Goal: Task Accomplishment & Management: Use online tool/utility

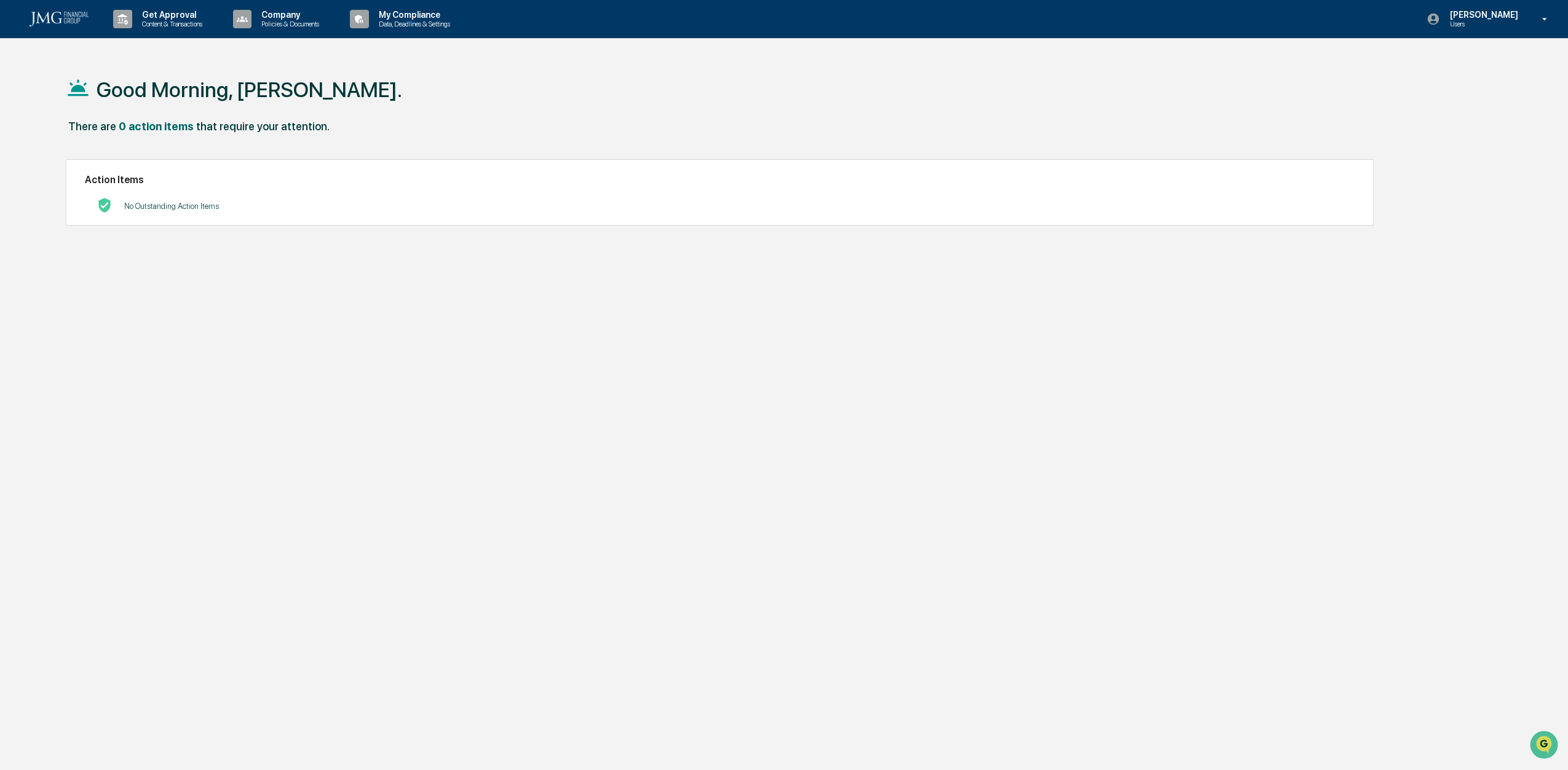
click at [1542, 11] on div "Edward Raffenetti Users" at bounding box center [1490, 19] width 154 height 38
click at [1455, 60] on li "Switch to Admin view..." at bounding box center [1477, 62] width 172 height 23
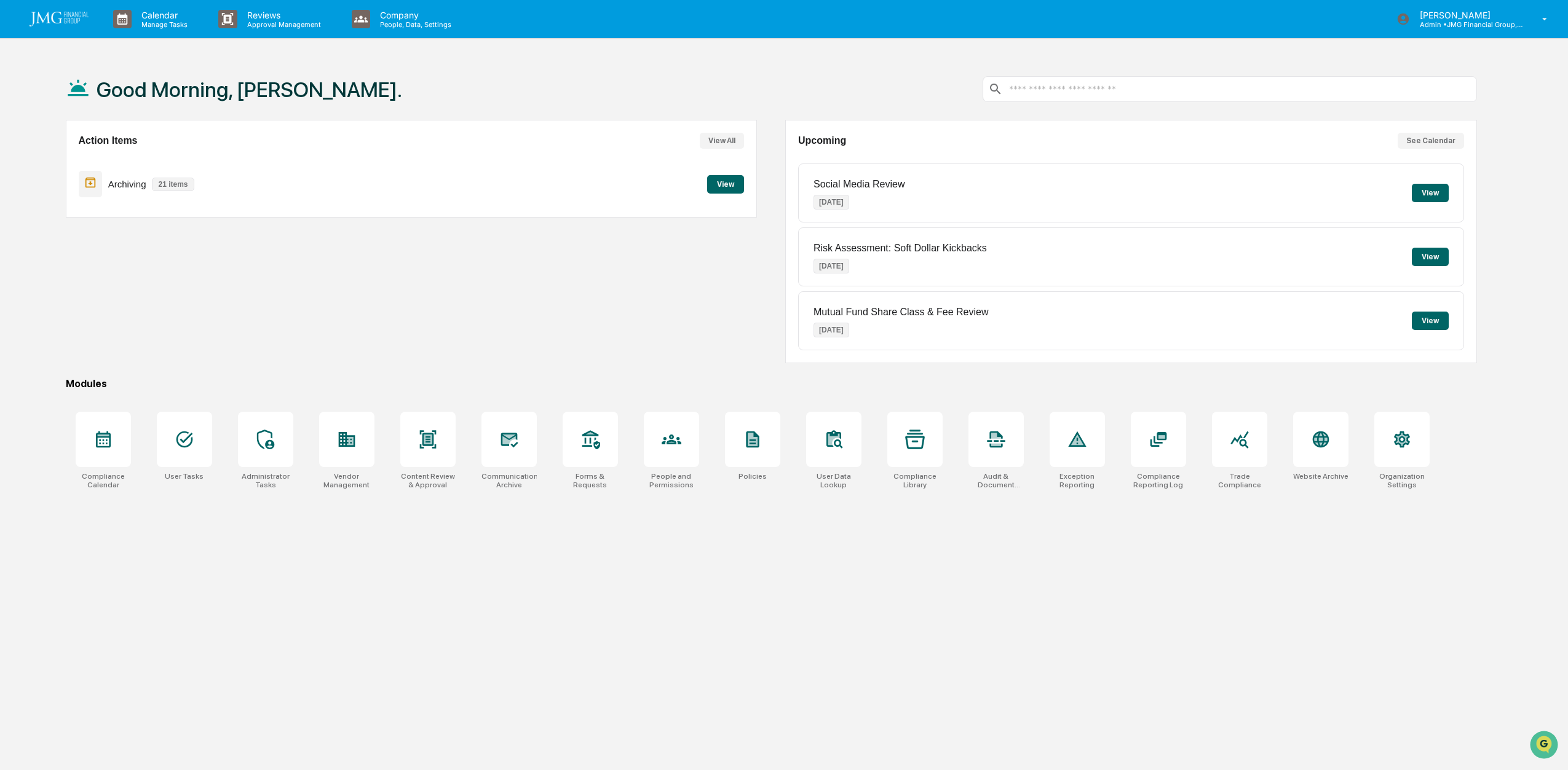
click at [519, 435] on div at bounding box center [508, 439] width 55 height 55
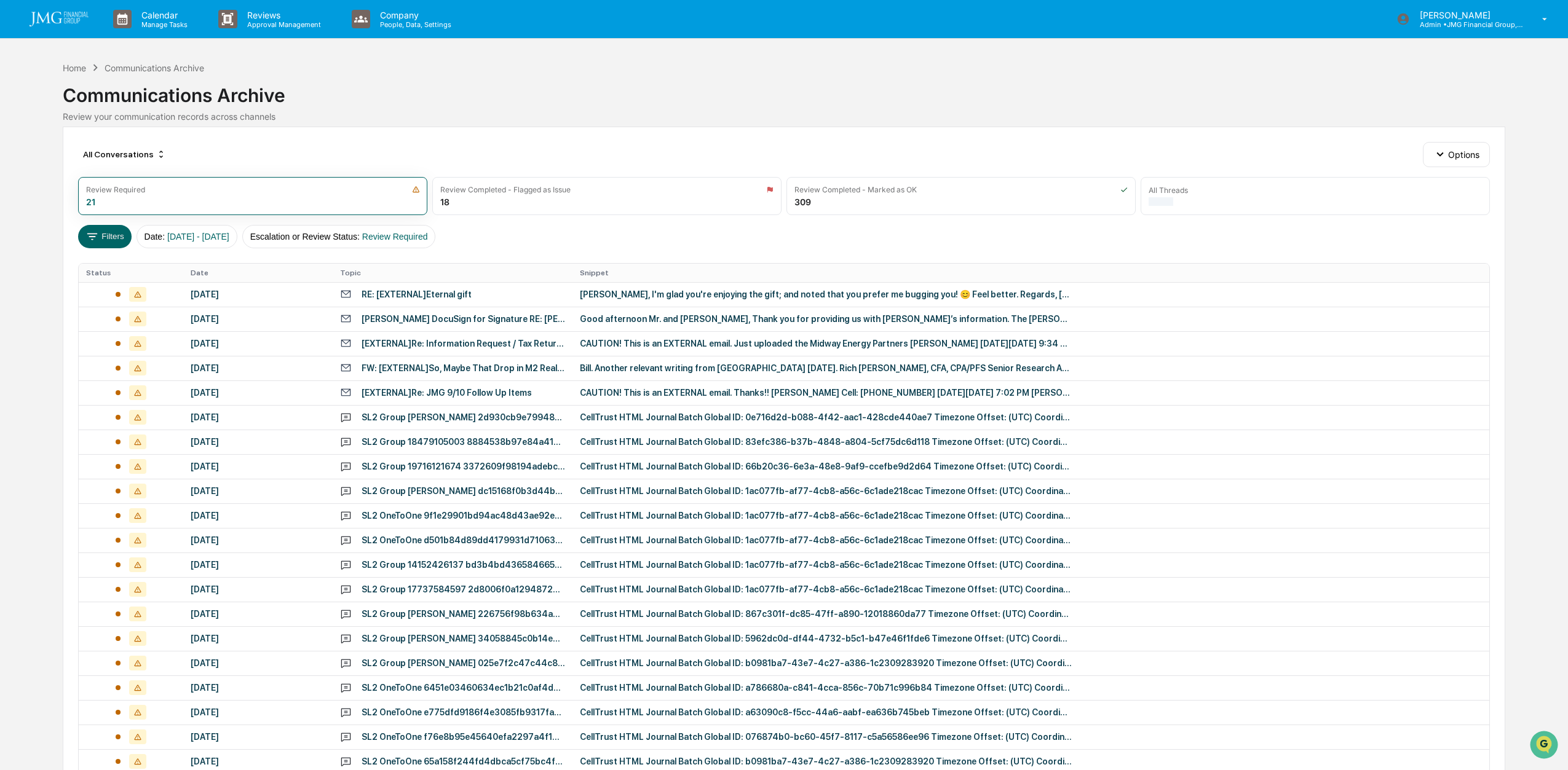
click at [428, 235] on span "Review Required" at bounding box center [395, 237] width 66 height 10
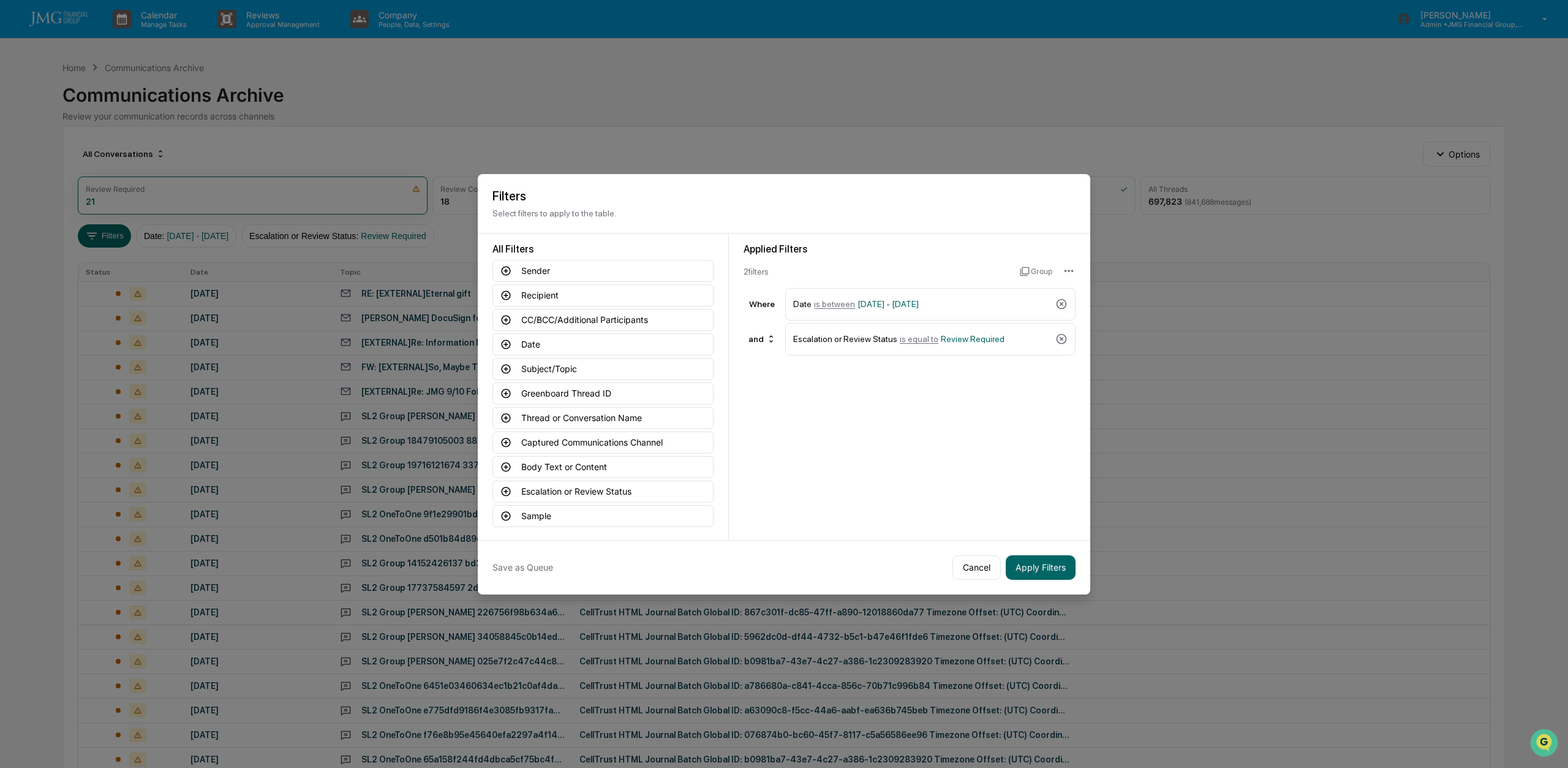
click at [1059, 337] on icon at bounding box center [1061, 339] width 12 height 12
click at [611, 441] on button "Captured Communications Channel" at bounding box center [603, 442] width 221 height 22
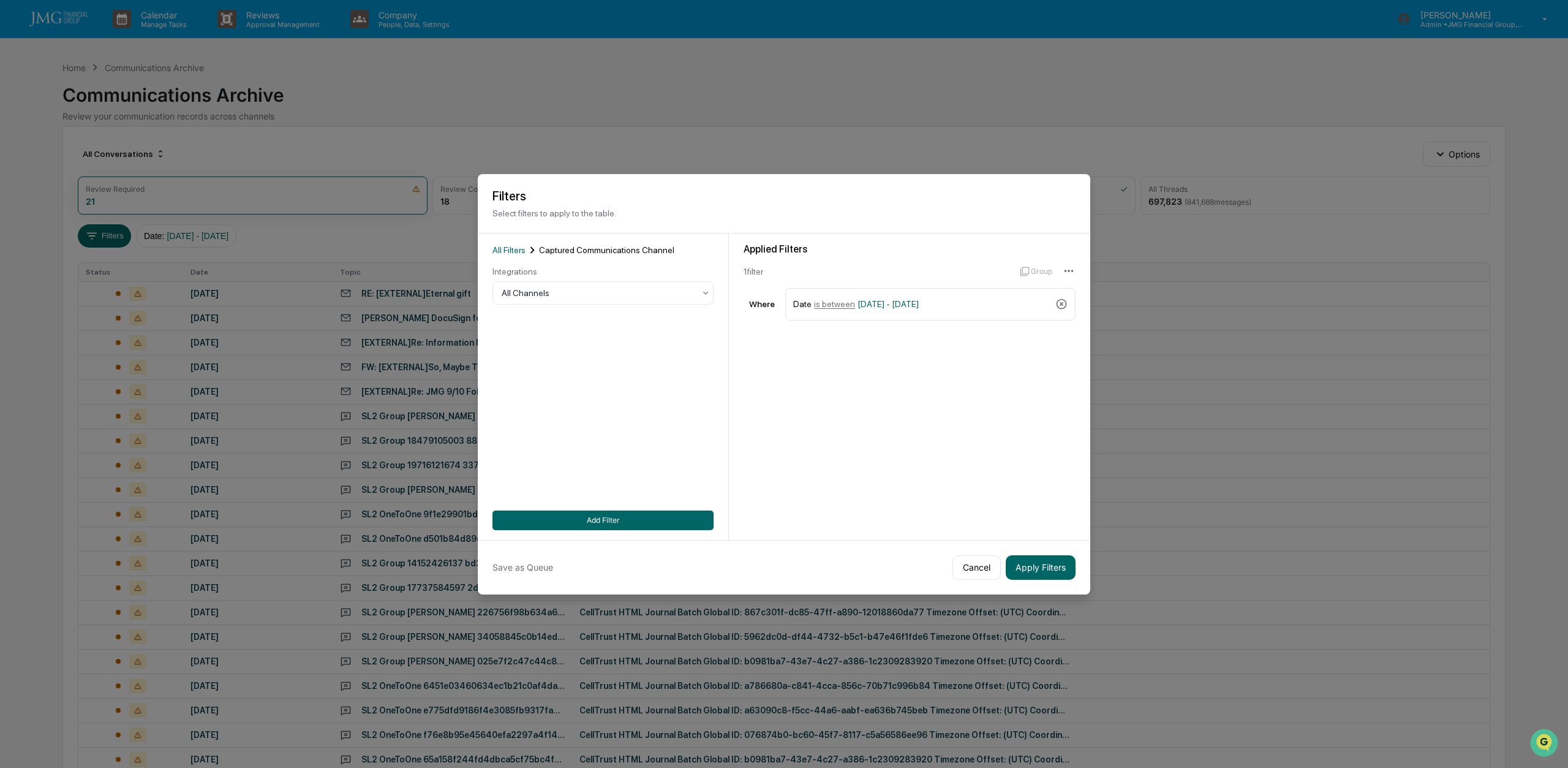
click at [526, 293] on div at bounding box center [598, 293] width 193 height 12
click at [539, 448] on div "LinkedIn Posts" at bounding box center [603, 445] width 220 height 24
click at [1048, 565] on button "Apply Filters" at bounding box center [1041, 567] width 70 height 24
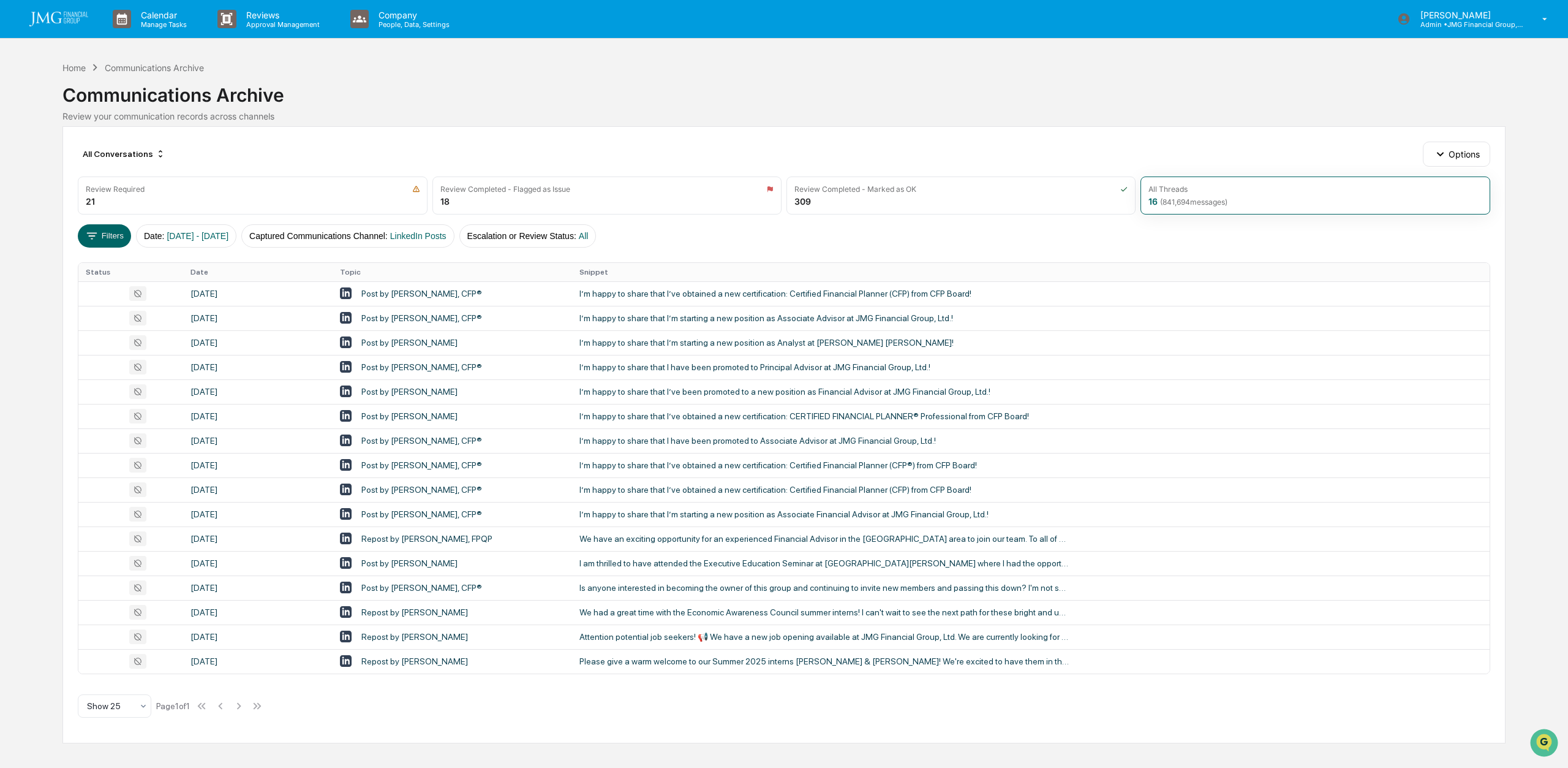
click at [447, 228] on button "Captured Communications Channel : LinkedIn Posts" at bounding box center [348, 236] width 213 height 23
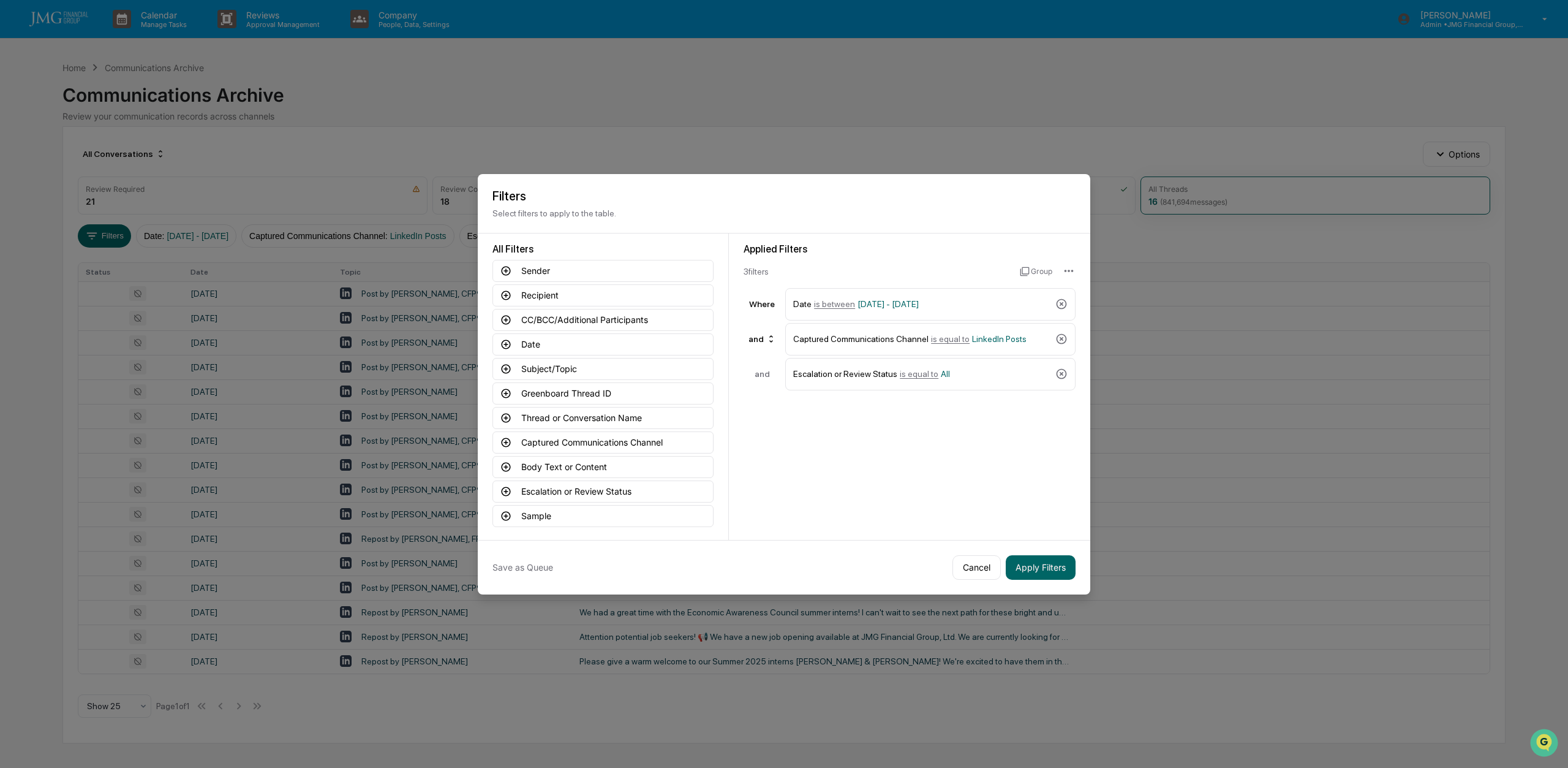
click at [600, 441] on button "Captured Communications Channel" at bounding box center [603, 442] width 221 height 22
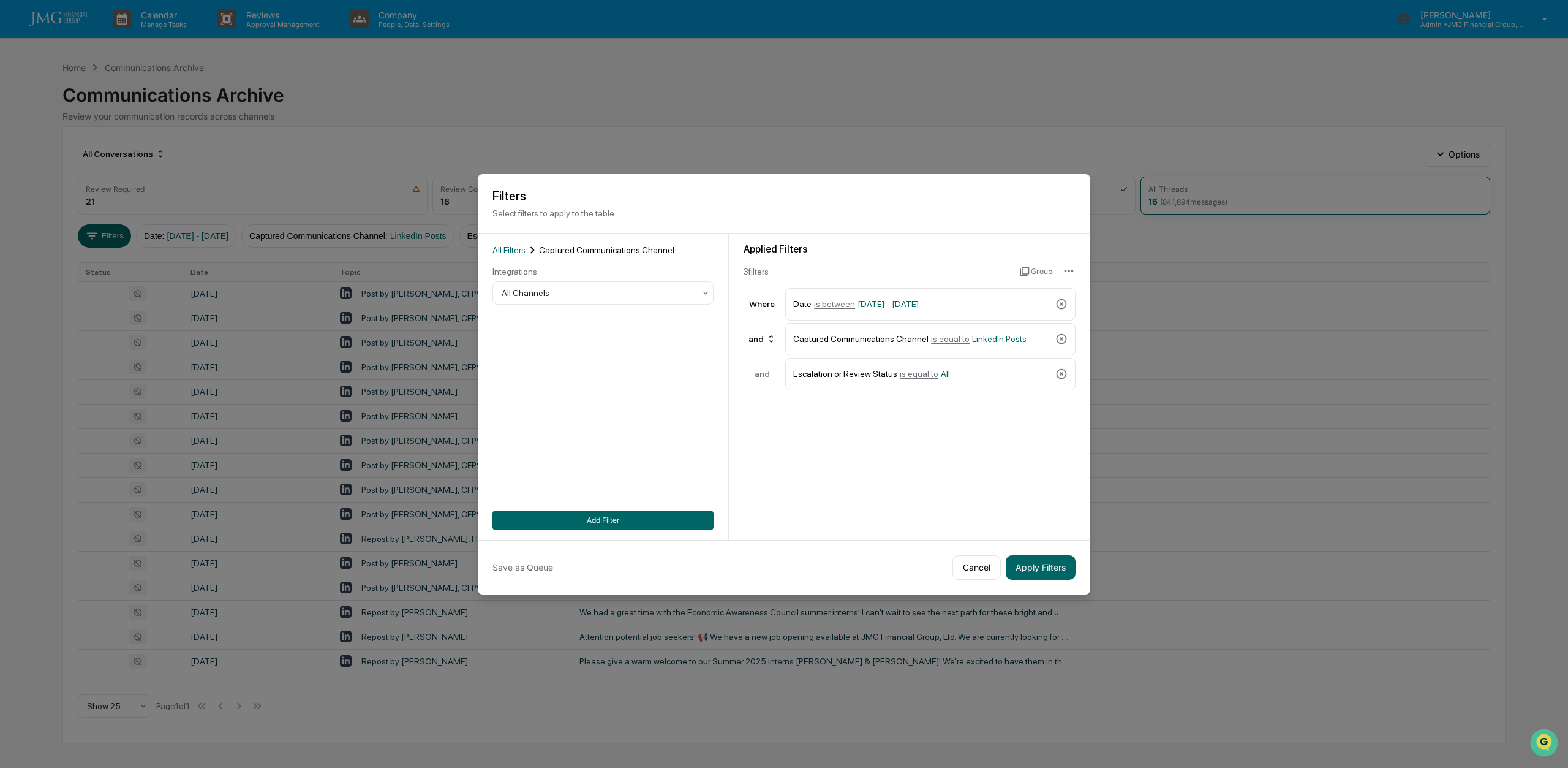
click at [534, 292] on div at bounding box center [598, 293] width 193 height 12
click at [550, 422] on div "LinkedIn Messages" at bounding box center [603, 420] width 220 height 24
click at [628, 528] on button "Add Filter" at bounding box center [603, 520] width 221 height 20
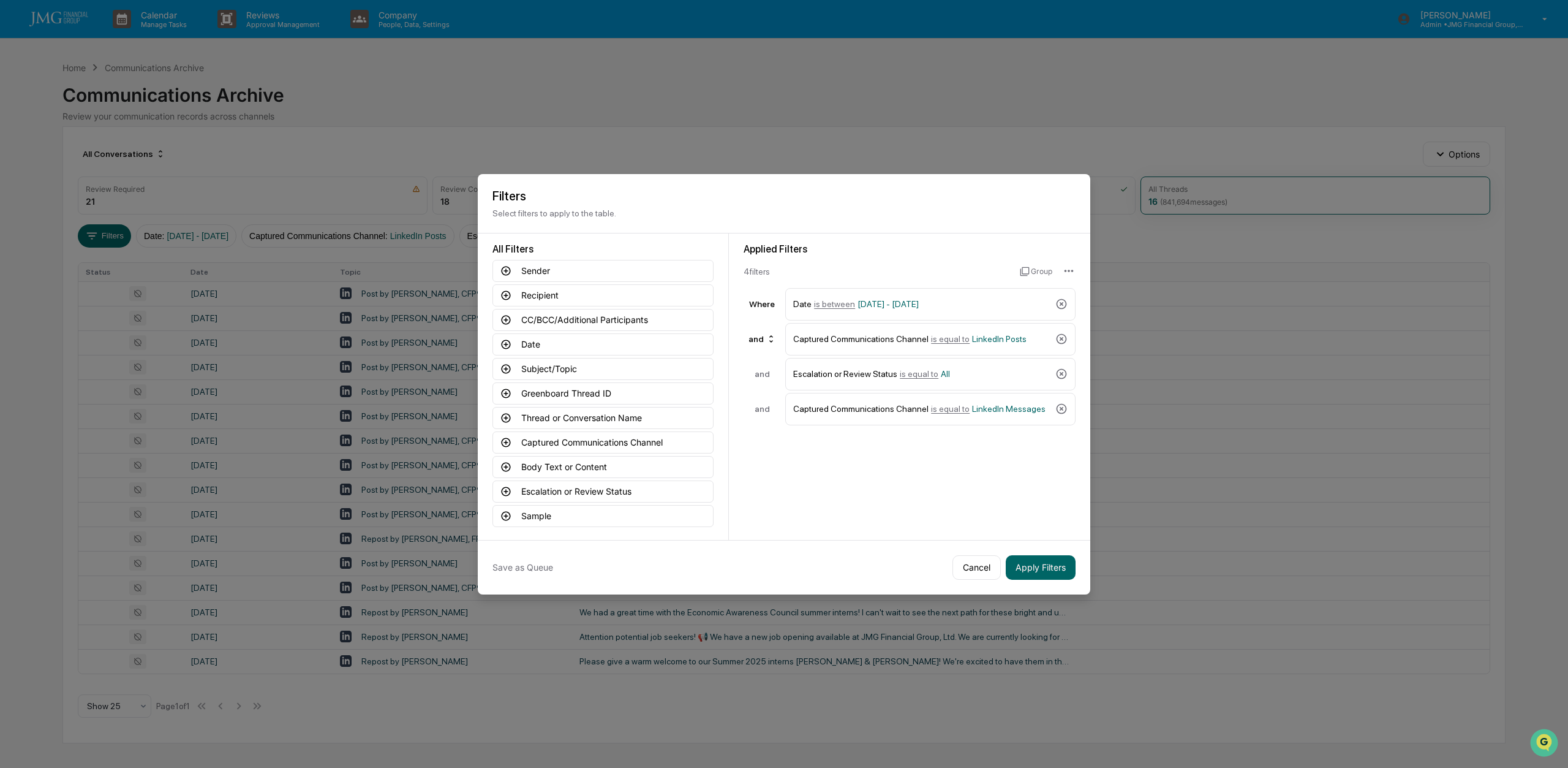
click at [1064, 337] on icon at bounding box center [1061, 339] width 12 height 12
click at [1051, 571] on button "Apply Filters" at bounding box center [1041, 567] width 70 height 24
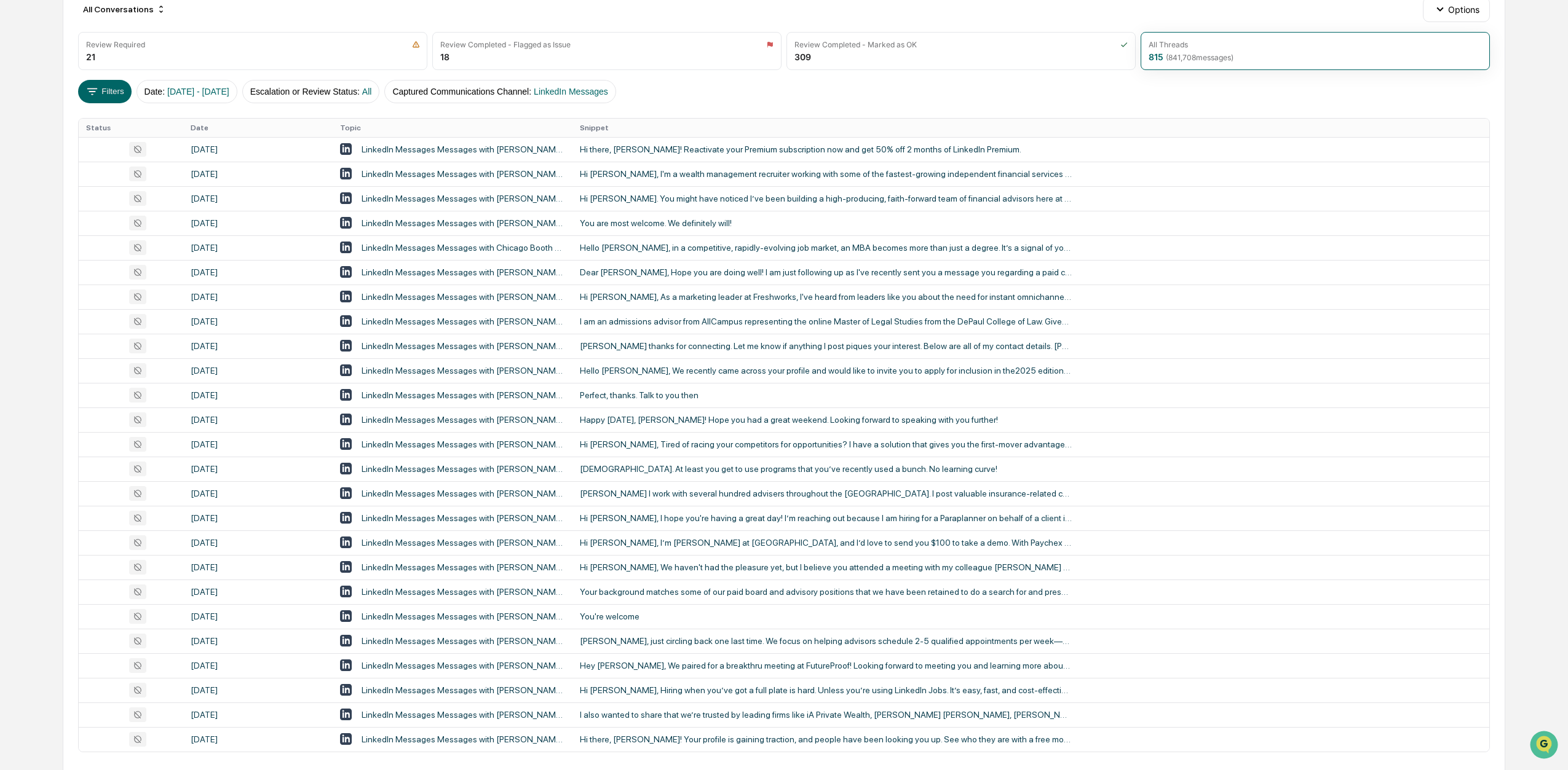
scroll to position [74, 0]
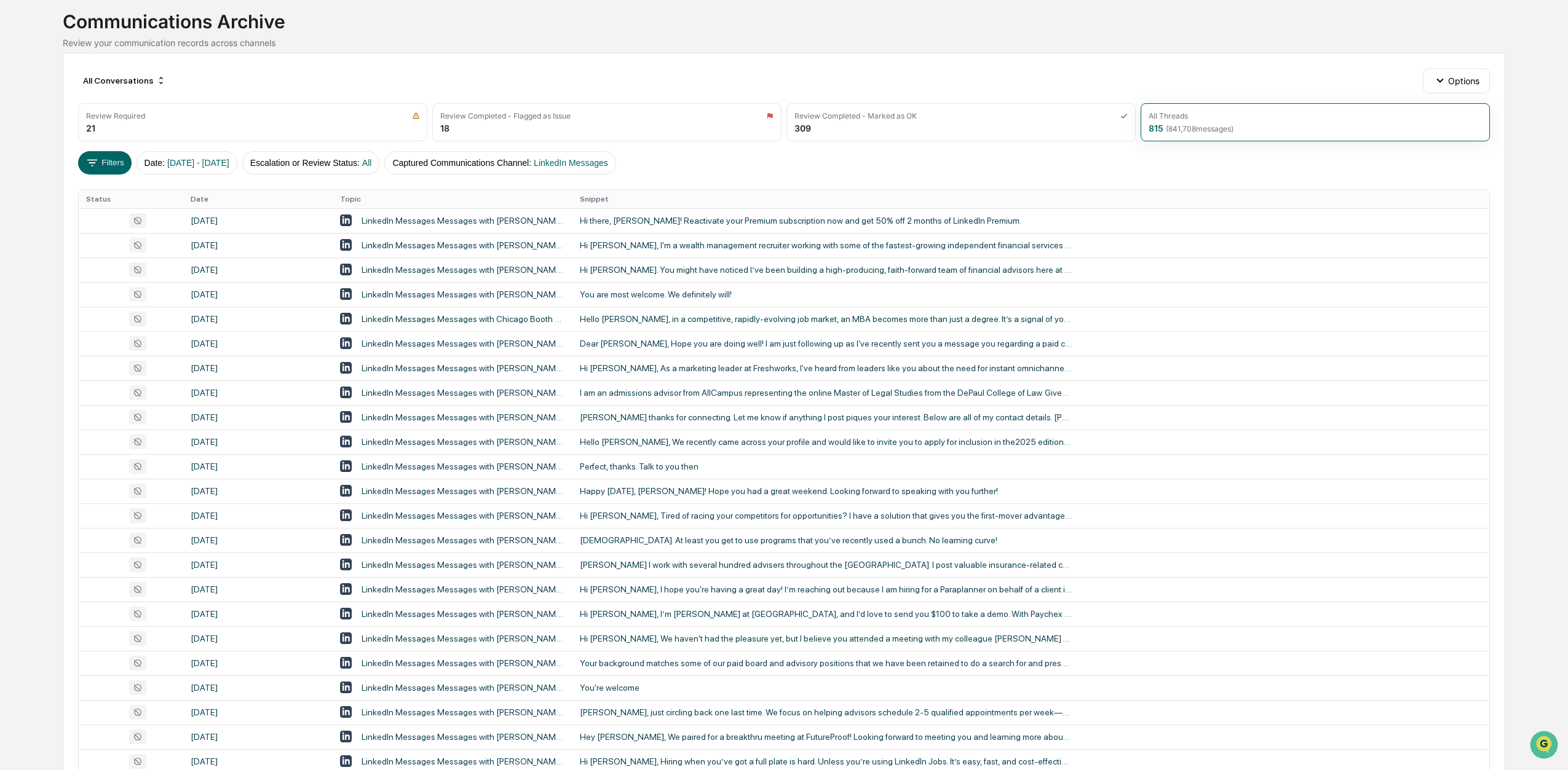
click at [105, 163] on button "Filters" at bounding box center [104, 163] width 54 height 24
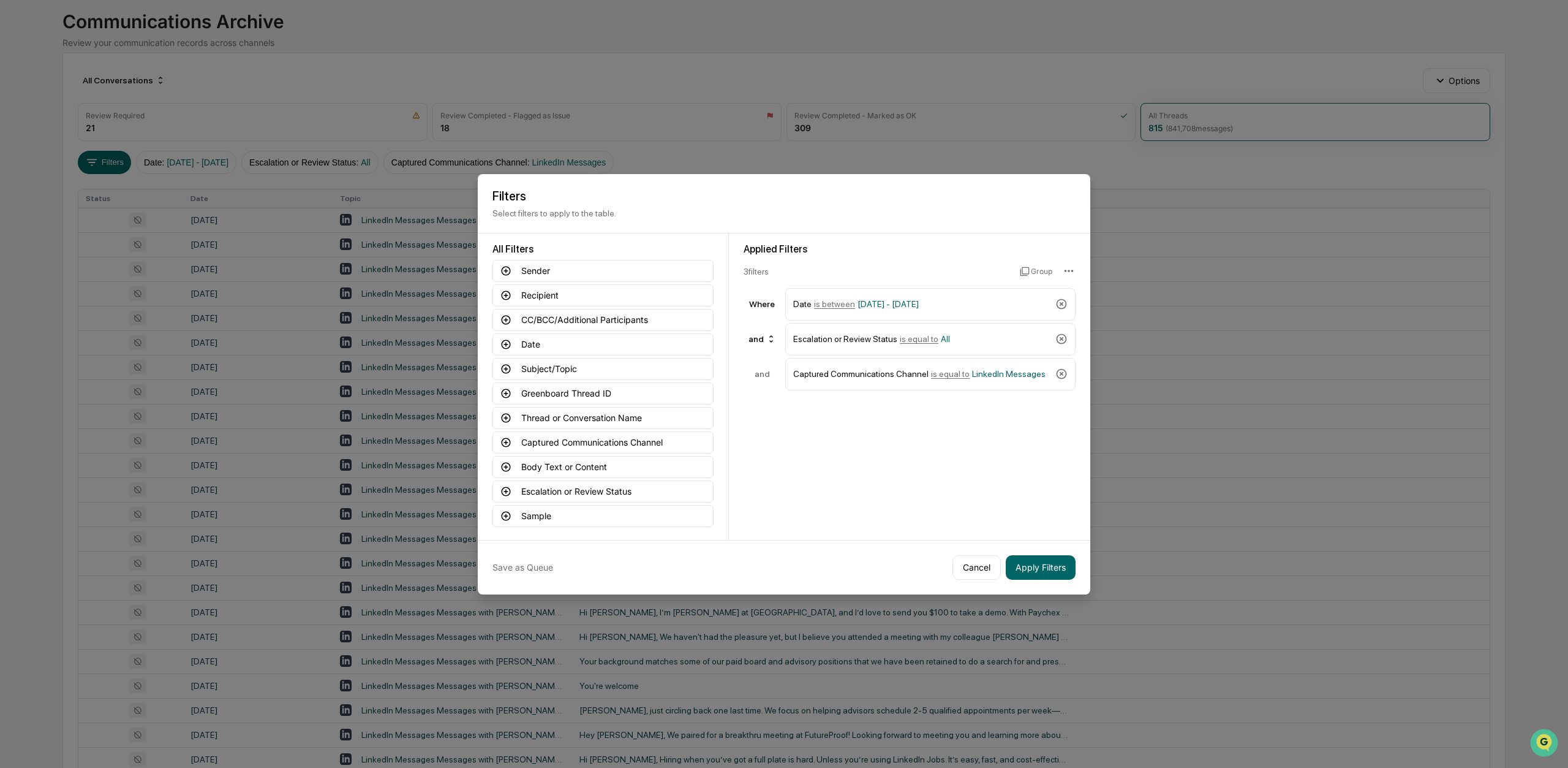
click at [1061, 372] on icon at bounding box center [1061, 374] width 12 height 12
click at [597, 440] on button "Captured Communications Channel" at bounding box center [603, 442] width 221 height 22
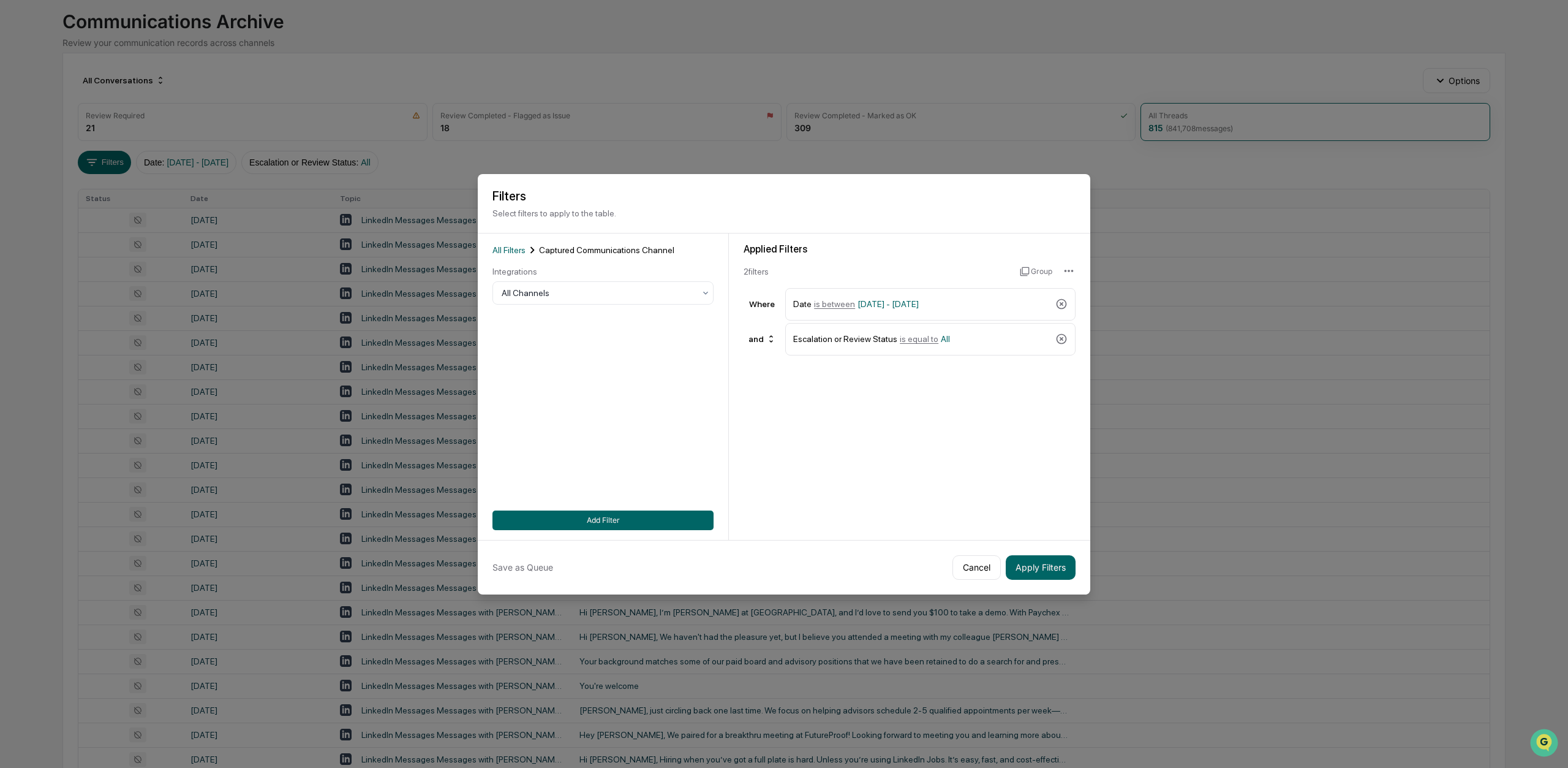
click at [553, 291] on div at bounding box center [598, 293] width 193 height 12
click at [978, 563] on button "Cancel" at bounding box center [977, 567] width 48 height 24
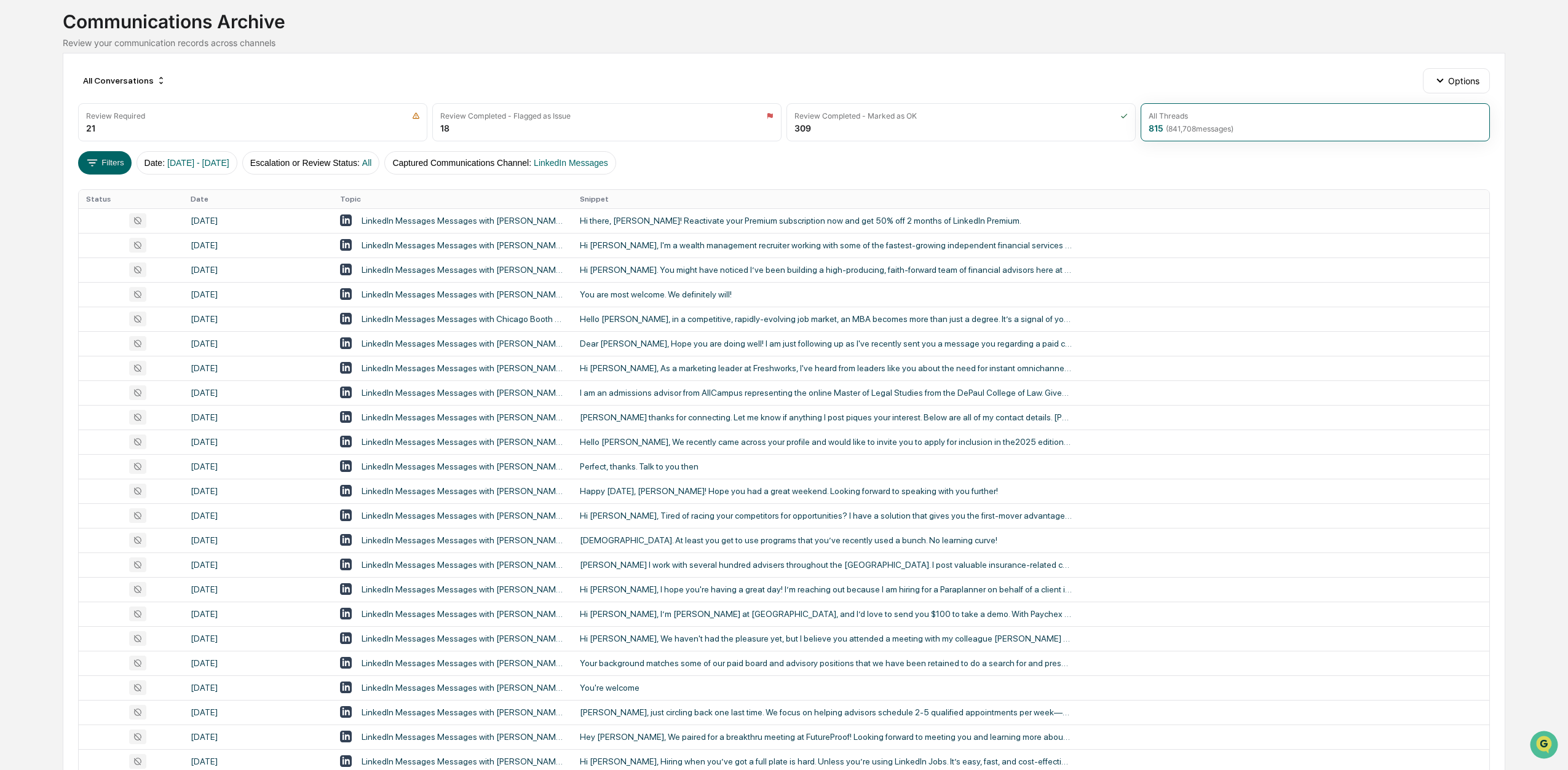
scroll to position [0, 0]
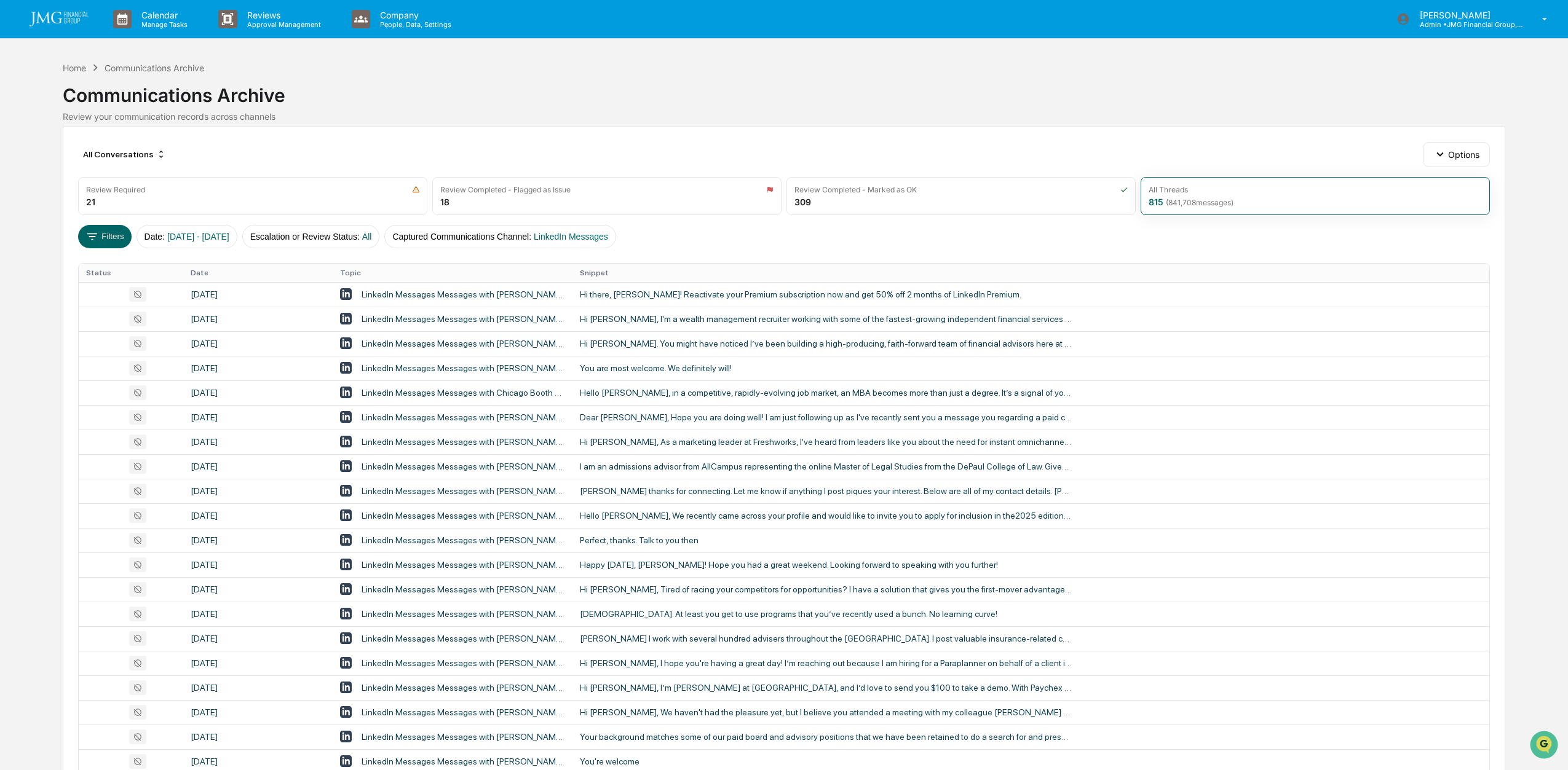
drag, startPoint x: 1459, startPoint y: 46, endPoint x: 1451, endPoint y: 34, distance: 14.4
click at [1458, 46] on div "Calendar Manage Tasks Reviews Approval Management Company People, Data, Setting…" at bounding box center [784, 483] width 1568 height 966
click at [1447, 29] on div "[PERSON_NAME] Admin • JMG Financial Group, Ltd." at bounding box center [1475, 19] width 184 height 38
drag, startPoint x: 1273, startPoint y: 11, endPoint x: 1210, endPoint y: 4, distance: 63.4
click at [1272, 12] on div at bounding box center [787, 385] width 1574 height 770
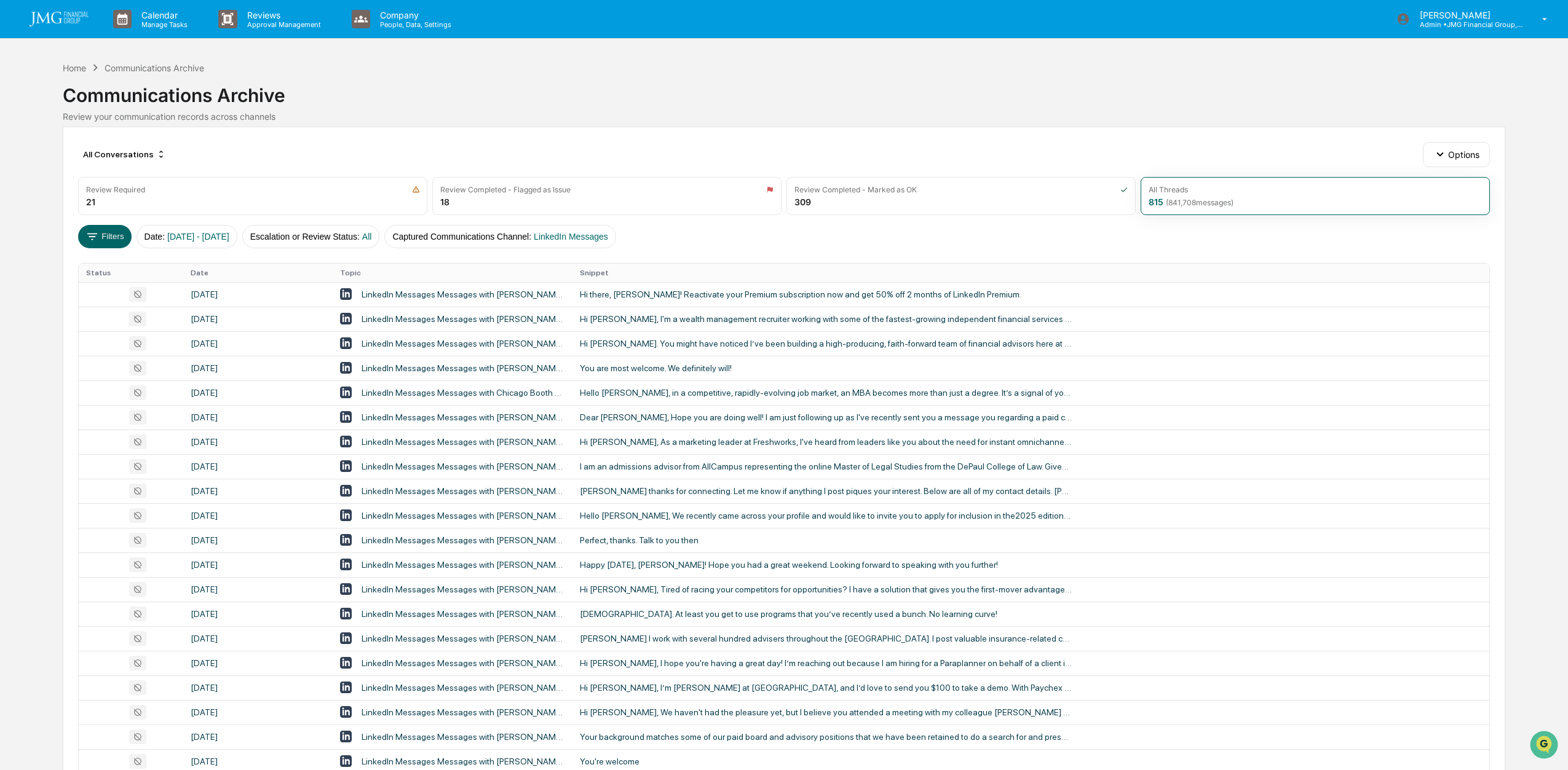
click at [391, 20] on p "People, Data, Settings" at bounding box center [413, 24] width 87 height 9
click at [391, 21] on div at bounding box center [787, 385] width 1574 height 770
click at [79, 66] on div "Home" at bounding box center [74, 68] width 24 height 11
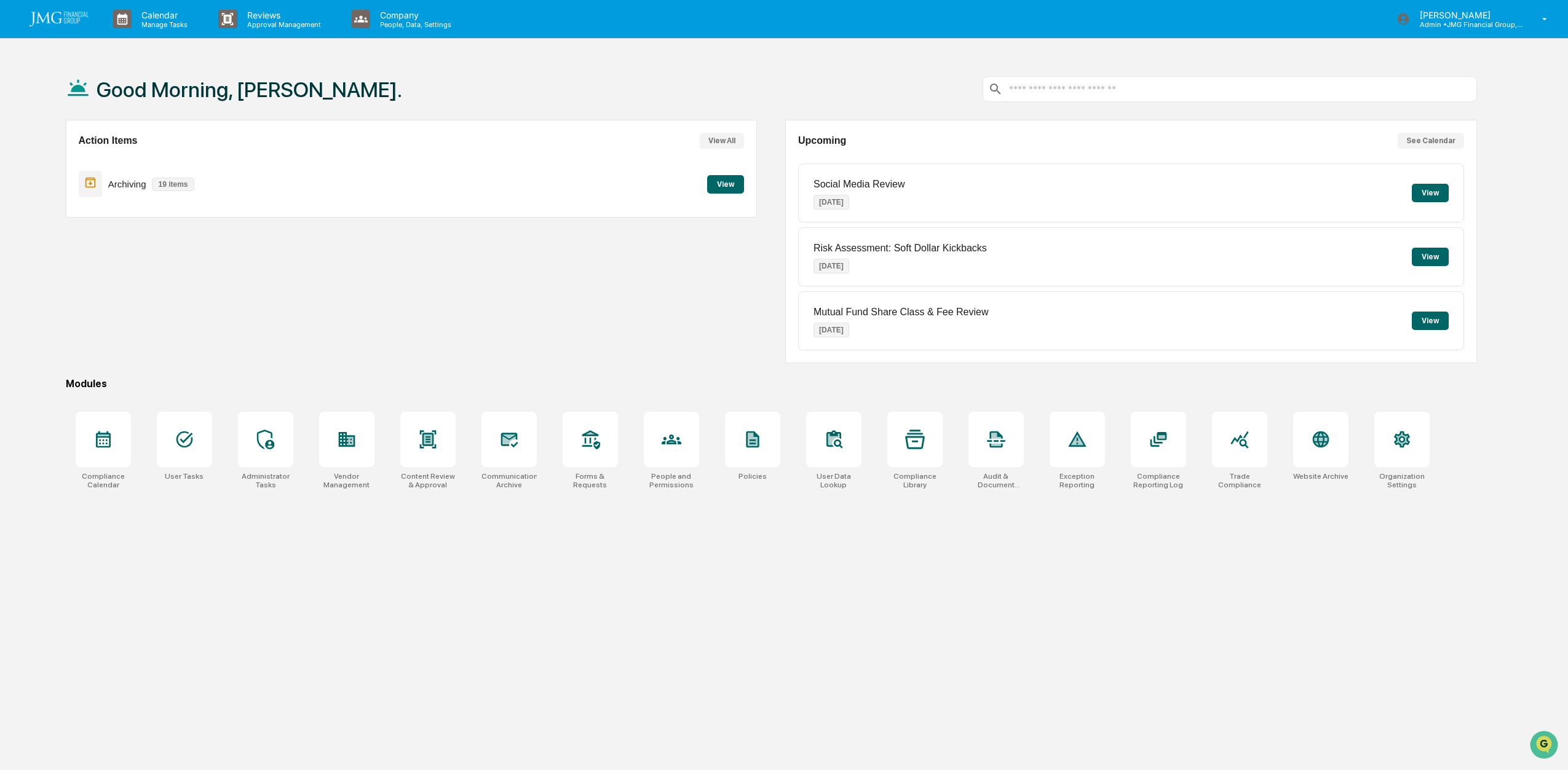
click at [1321, 452] on div at bounding box center [1320, 439] width 55 height 55
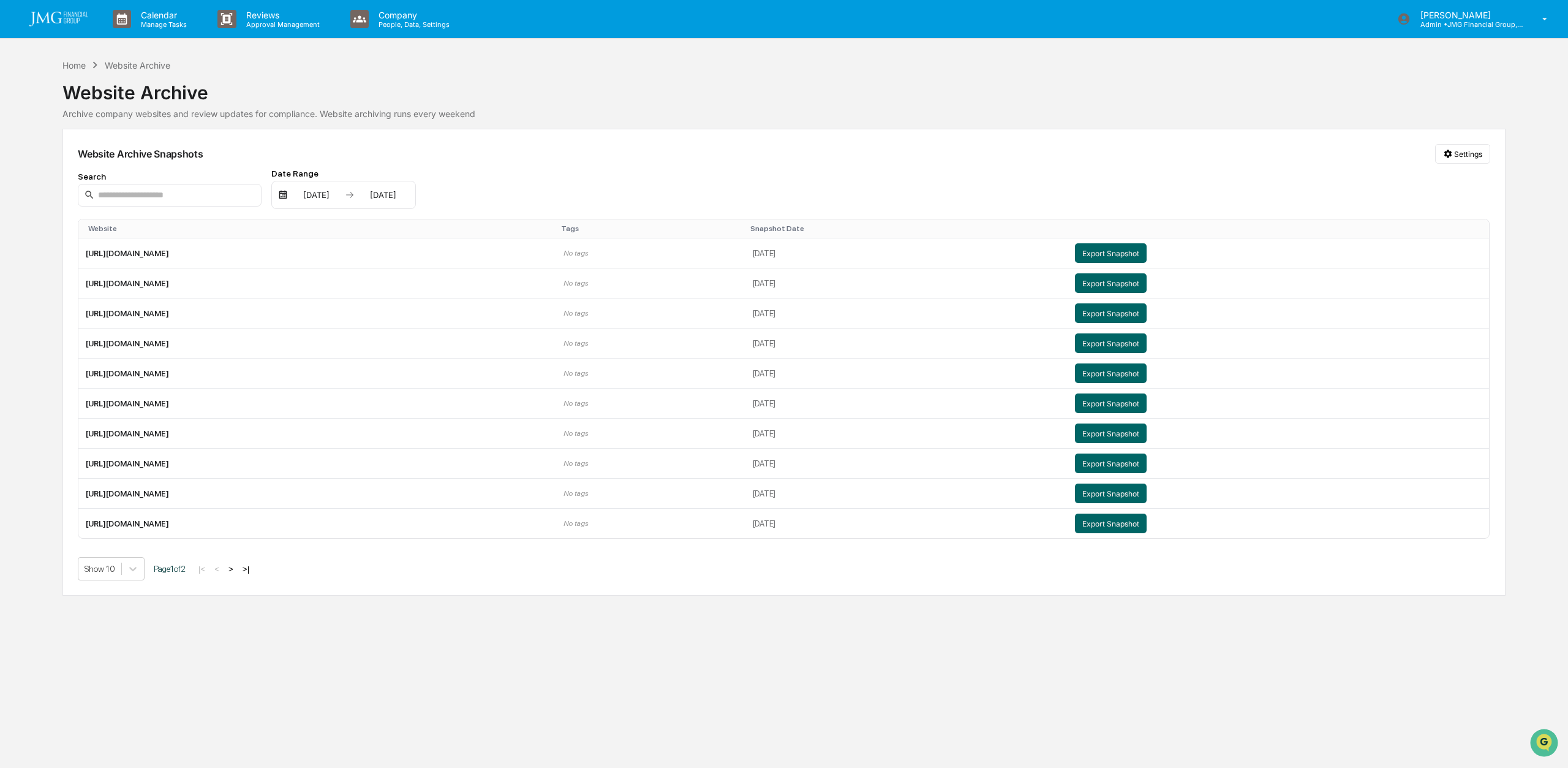
click at [180, 241] on td "https://www.jmgfinancial.com/" at bounding box center [317, 253] width 478 height 30
click at [181, 248] on td "https://www.jmgfinancial.com/" at bounding box center [317, 253] width 478 height 30
click at [181, 249] on td "https://www.jmgfinancial.com/" at bounding box center [317, 253] width 478 height 30
click at [822, 256] on td "[DATE]" at bounding box center [907, 253] width 323 height 30
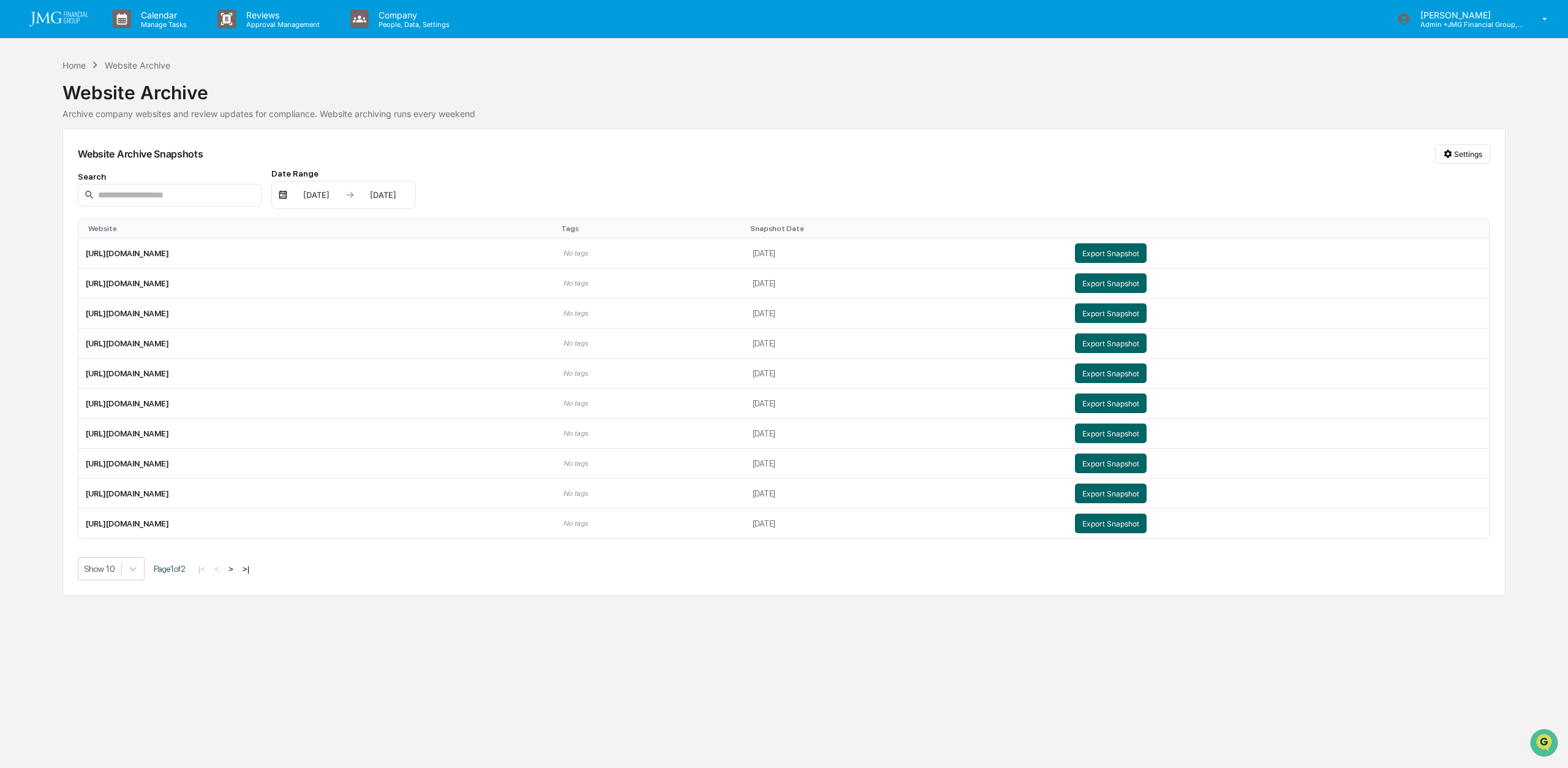
click at [117, 246] on td "https://www.jmgfinancial.com/" at bounding box center [317, 253] width 478 height 30
click at [1148, 251] on button "Export Snapshot" at bounding box center [1111, 253] width 72 height 20
